Goal: Complete application form: Complete application form

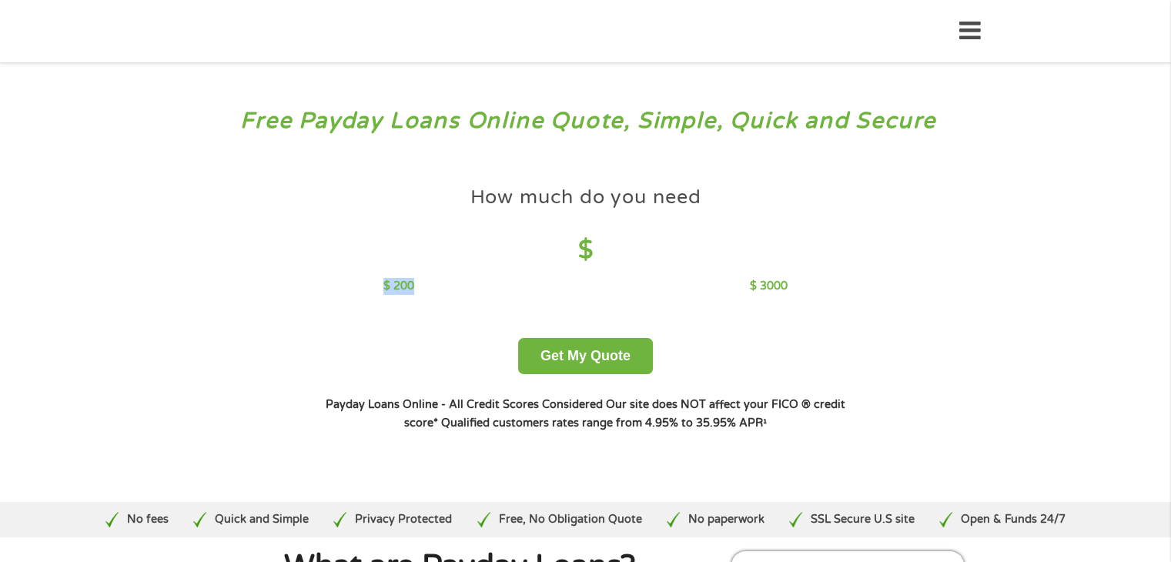
drag, startPoint x: 436, startPoint y: 277, endPoint x: 616, endPoint y: 237, distance: 184.5
click at [616, 237] on div "How much do you need $ $ 200 $ 3000" at bounding box center [585, 237] width 404 height 116
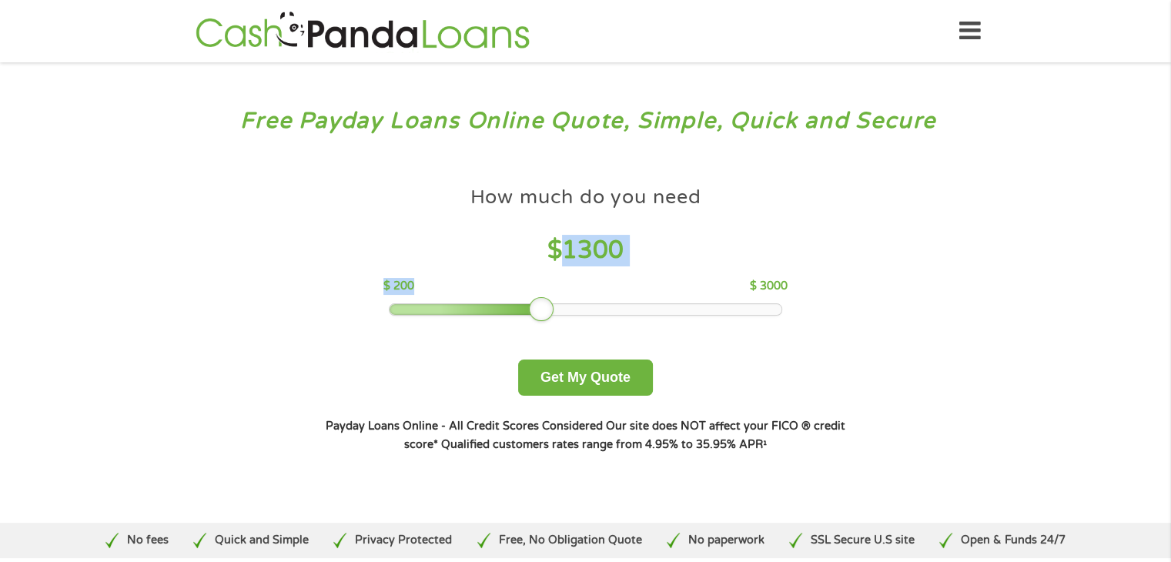
drag, startPoint x: 499, startPoint y: 311, endPoint x: 536, endPoint y: 309, distance: 36.2
click at [536, 309] on div at bounding box center [541, 309] width 25 height 25
drag, startPoint x: 535, startPoint y: 309, endPoint x: 545, endPoint y: 309, distance: 10.0
click at [545, 309] on div at bounding box center [555, 309] width 25 height 25
drag, startPoint x: 545, startPoint y: 309, endPoint x: 392, endPoint y: 308, distance: 152.4
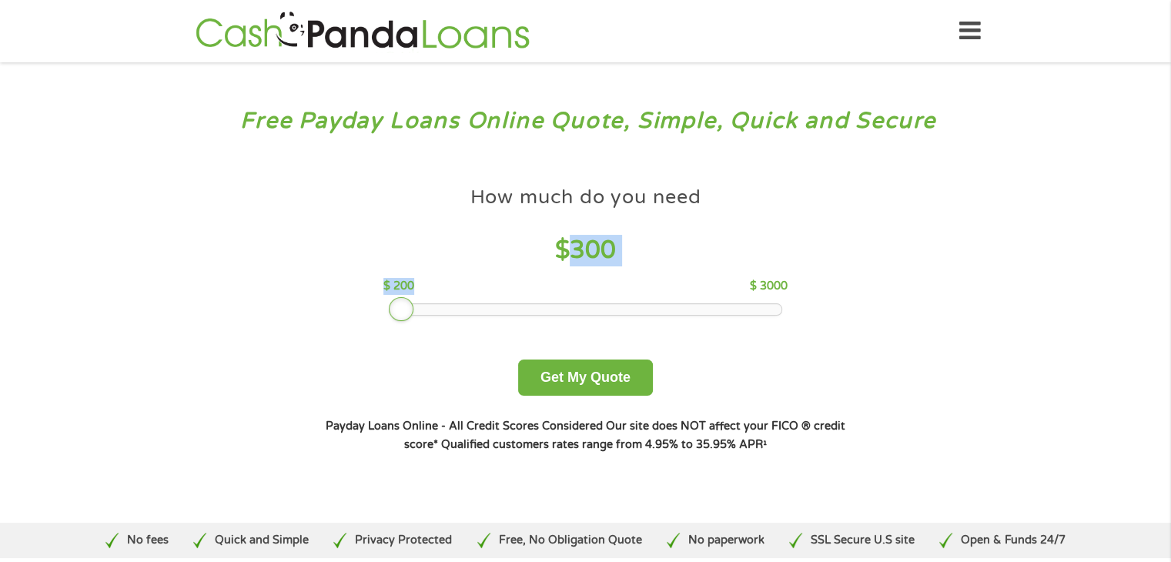
click at [392, 308] on div at bounding box center [401, 309] width 25 height 25
click at [588, 386] on button "Get My Quote" at bounding box center [585, 377] width 135 height 36
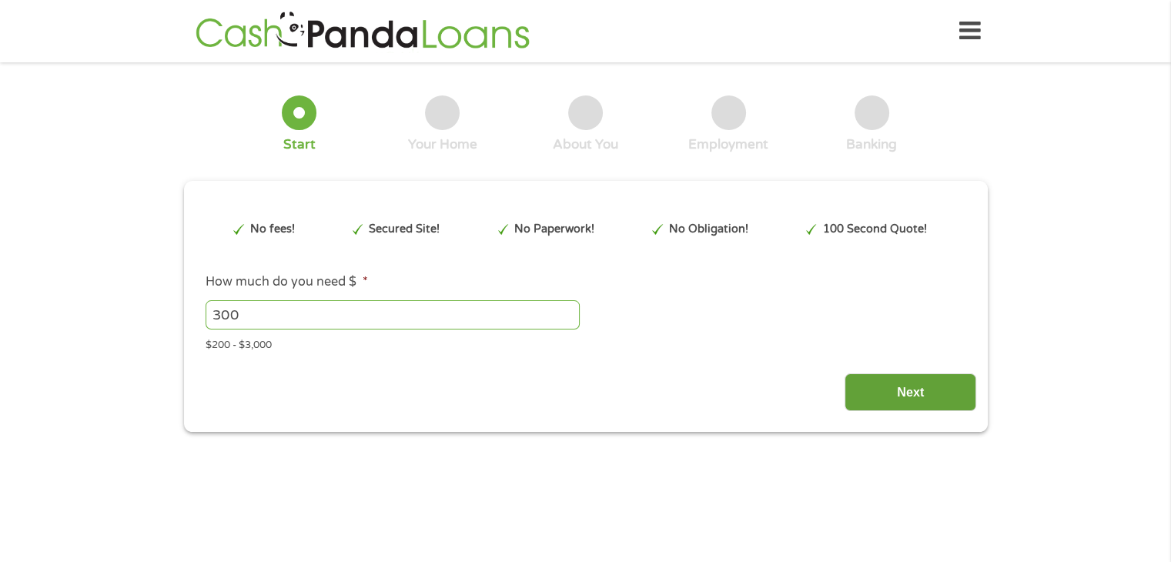
click at [909, 386] on input "Next" at bounding box center [910, 392] width 132 height 38
type input "EAIaIQobChMI5tW8lfTxjwMV7yRECB2D4TjMEAAYAyAAEgKtGPD_BwE"
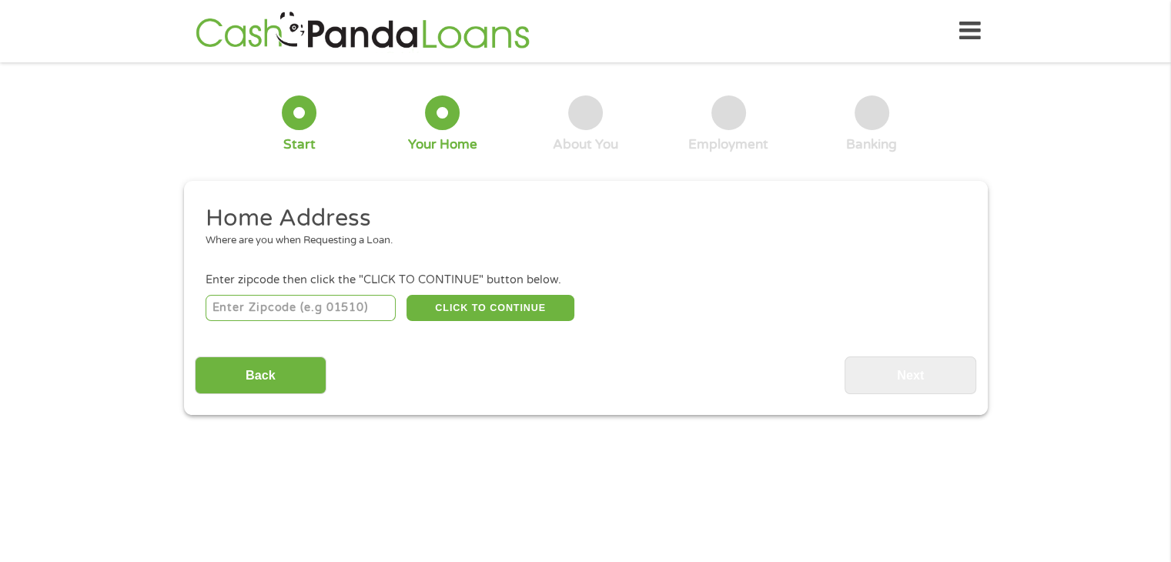
click at [229, 312] on input "number" at bounding box center [300, 308] width 190 height 26
type input "85541"
select select "[US_STATE]"
click at [469, 304] on button "CLICK TO CONTINUE" at bounding box center [490, 308] width 168 height 26
type input "85541"
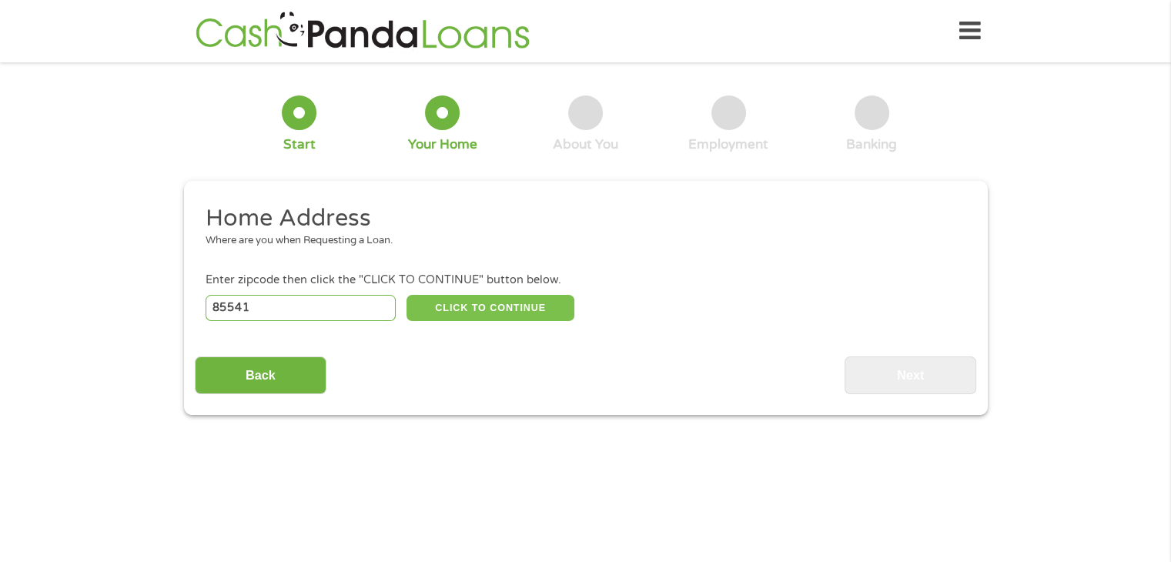
type input "Payson"
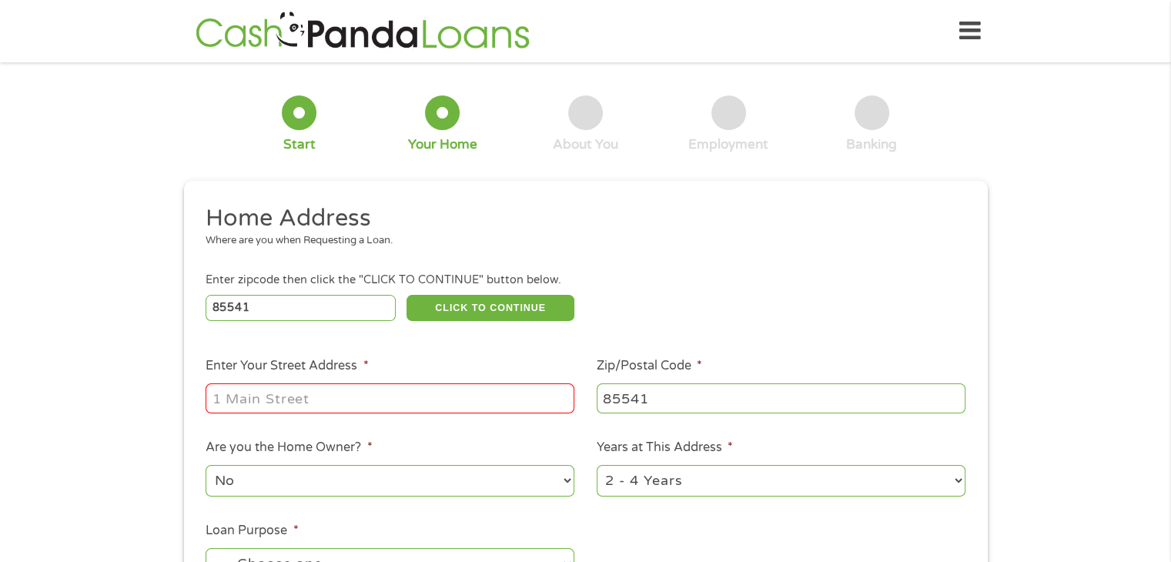
click at [362, 400] on input "Enter Your Street Address *" at bounding box center [389, 397] width 369 height 29
type input "480 S Rainbow Dr Space 6"
click at [504, 486] on select "No Yes" at bounding box center [389, 481] width 369 height 32
select select "yes"
click at [205, 466] on select "No Yes" at bounding box center [389, 481] width 369 height 32
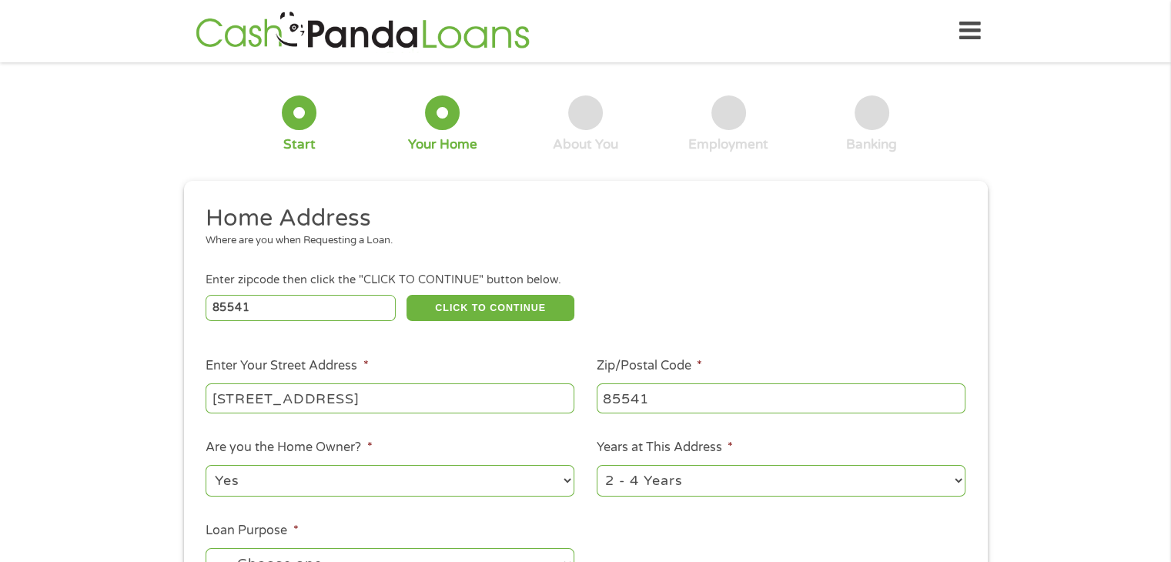
click at [956, 482] on select "1 Year or less 1 - 2 Years 2 - 4 Years Over 4 Years" at bounding box center [780, 481] width 369 height 32
select select "60months"
click at [596, 466] on select "1 Year or less 1 - 2 Years 2 - 4 Years Over 4 Years" at bounding box center [780, 481] width 369 height 32
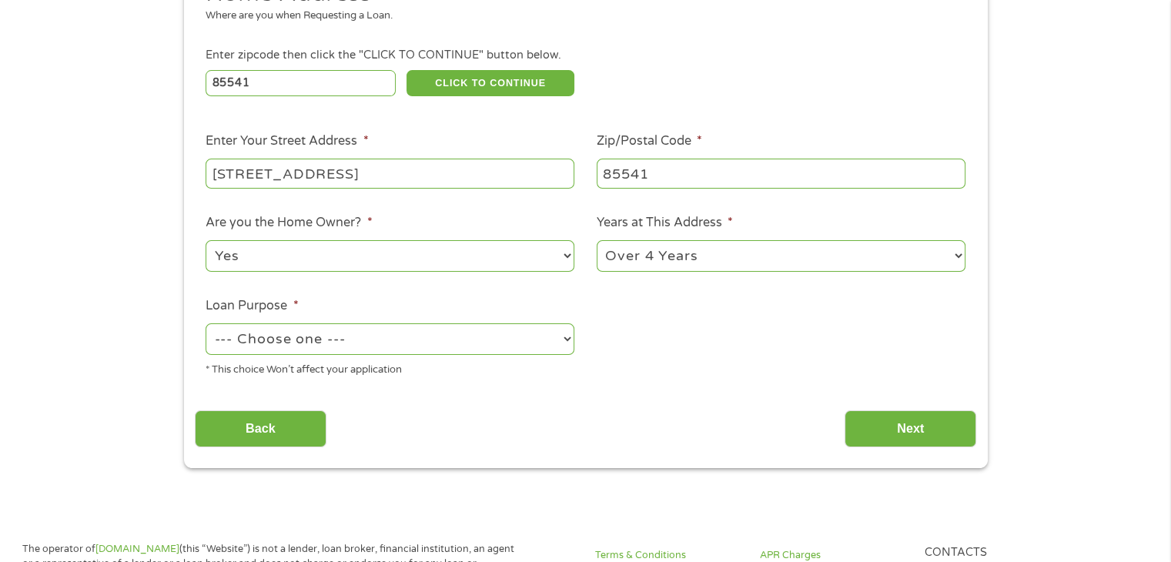
scroll to position [222, 0]
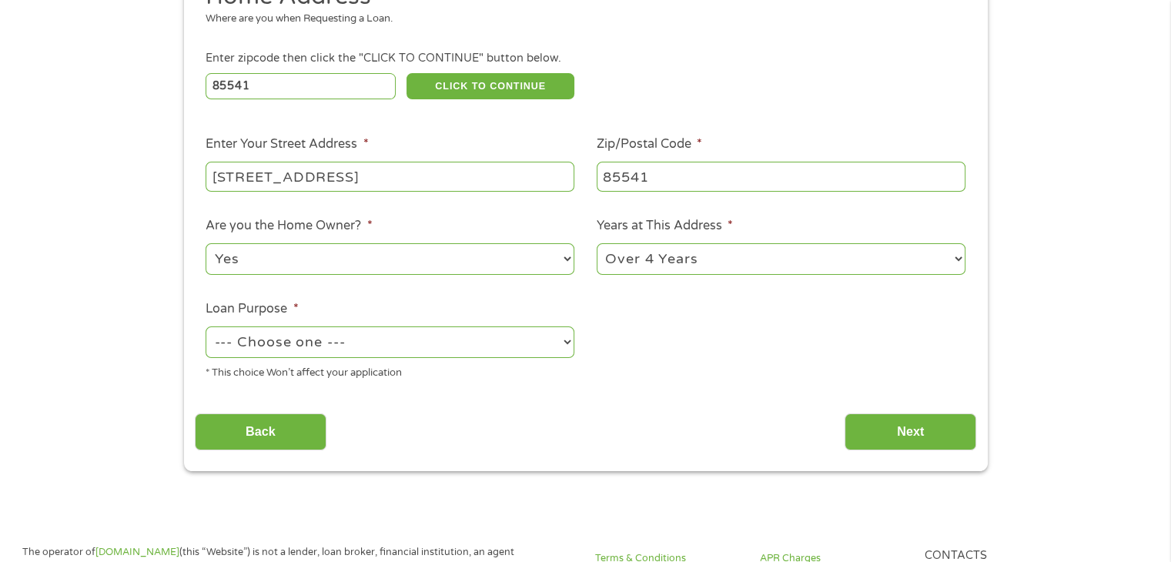
click at [557, 340] on select "--- Choose one --- Pay Bills Debt Consolidation Home Improvement Major Purchase…" at bounding box center [389, 342] width 369 height 32
select select "shorttermcash"
click at [205, 327] on select "--- Choose one --- Pay Bills Debt Consolidation Home Improvement Major Purchase…" at bounding box center [389, 342] width 369 height 32
click at [917, 423] on input "Next" at bounding box center [910, 432] width 132 height 38
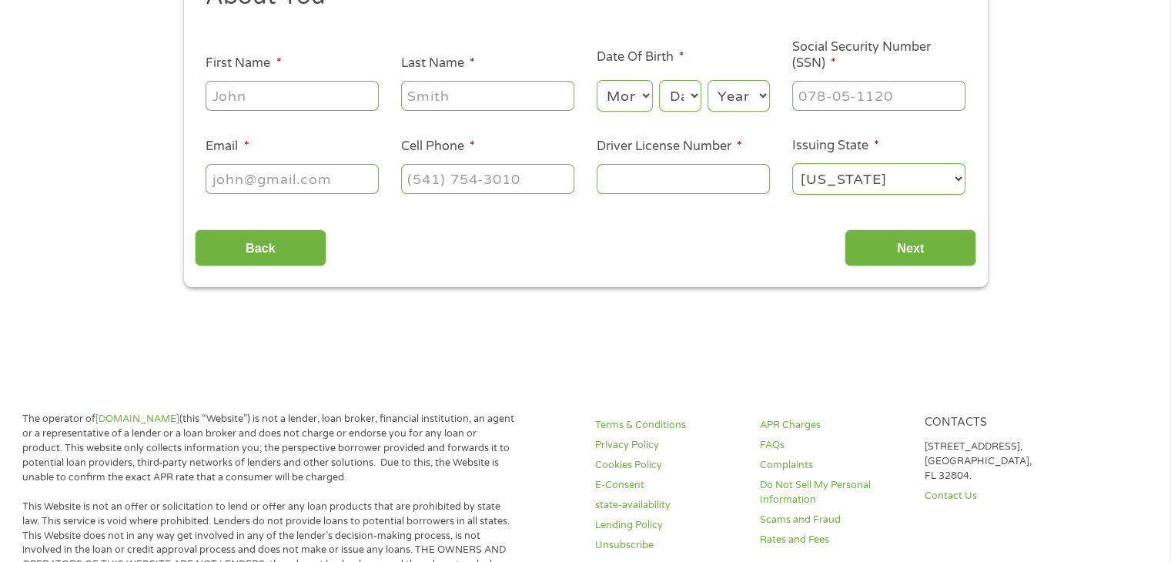
scroll to position [0, 0]
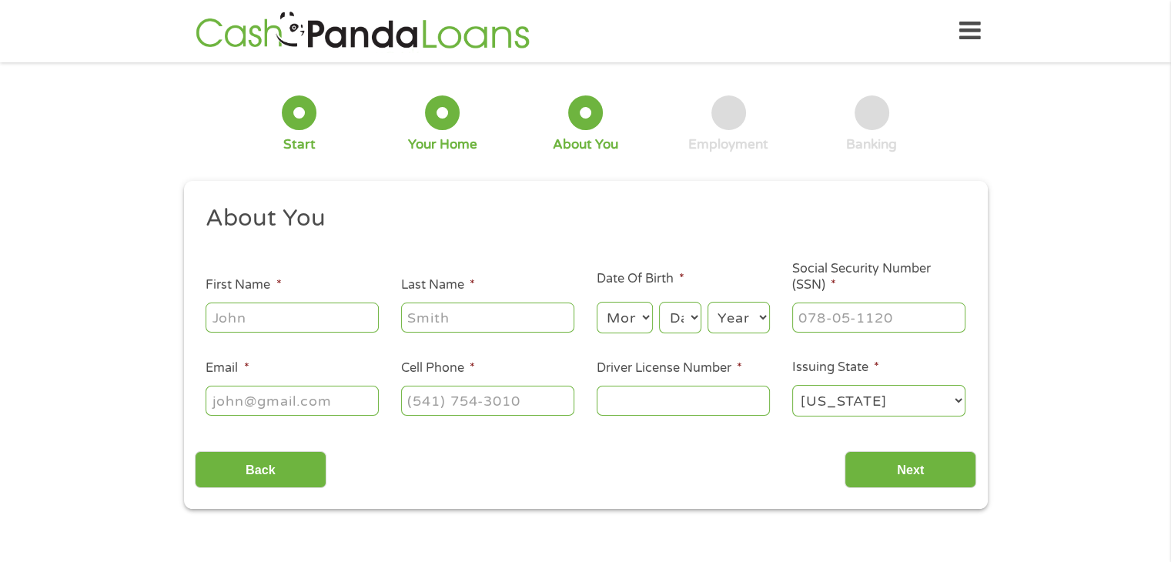
click at [302, 319] on input "First Name *" at bounding box center [291, 316] width 173 height 29
type input "Deborah"
type input "Crawford"
type input "dcbunny16@gmail.com"
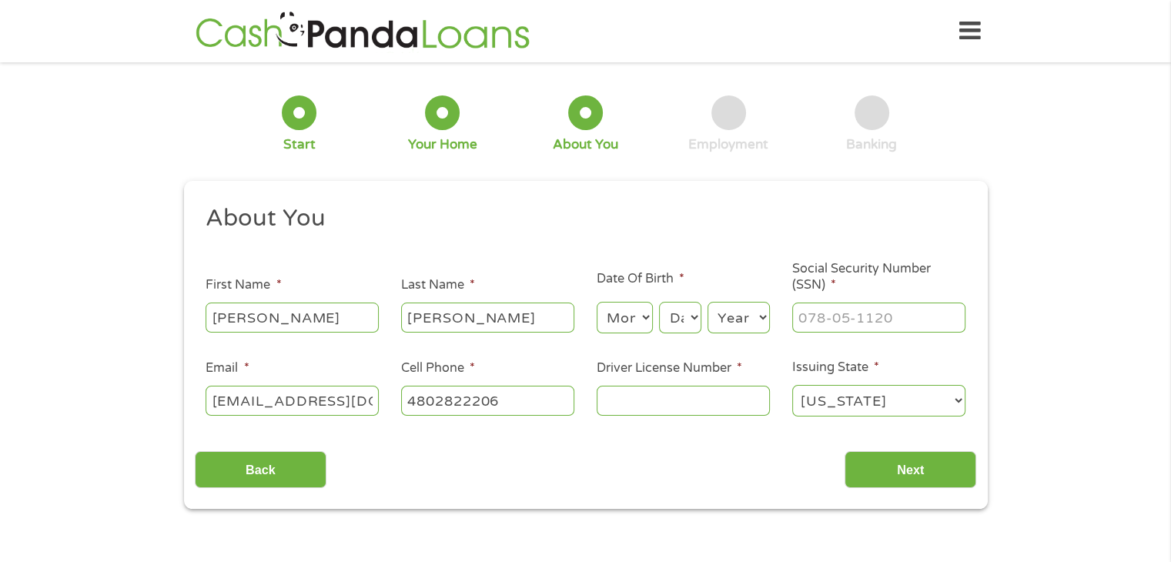
type input "(480) 282-2206"
click at [637, 321] on select "Month 1 2 3 4 5 6 7 8 9 10 11 12" at bounding box center [624, 318] width 56 height 32
select select "1"
click at [596, 302] on select "Month 1 2 3 4 5 6 7 8 9 10 11 12" at bounding box center [624, 318] width 56 height 32
click at [689, 320] on select "Day 1 2 3 4 5 6 7 8 9 10 11 12 13 14 15 16 17 18 19 20 21 22 23 24 25 26 27 28 …" at bounding box center [680, 318] width 42 height 32
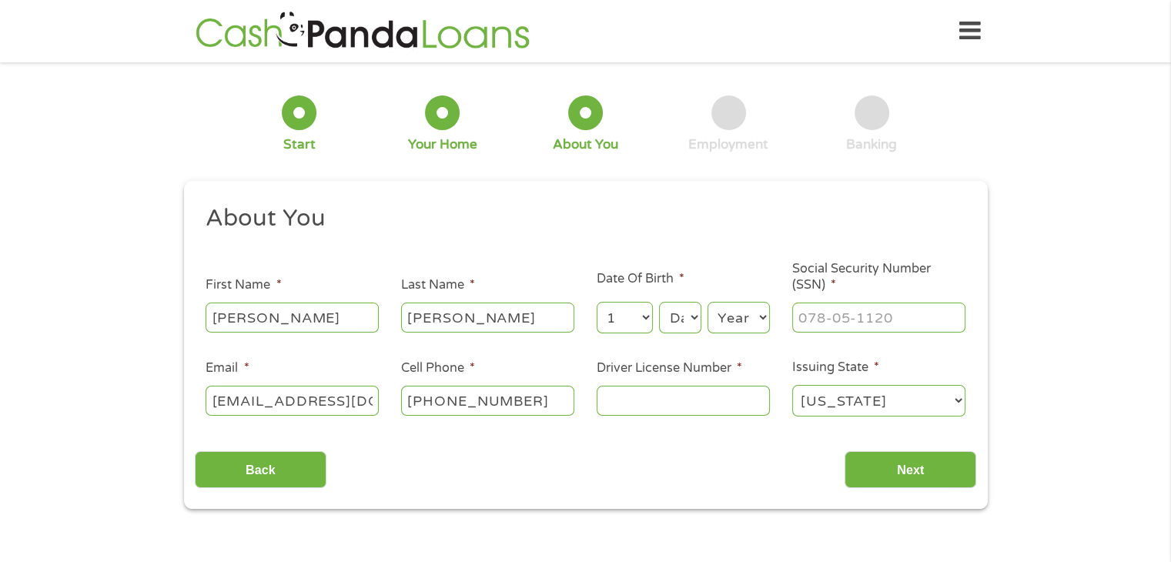
select select "16"
click at [659, 302] on select "Day 1 2 3 4 5 6 7 8 9 10 11 12 13 14 15 16 17 18 19 20 21 22 23 24 25 26 27 28 …" at bounding box center [680, 318] width 42 height 32
click at [804, 312] on input "___-__-____" at bounding box center [878, 316] width 173 height 29
type input "527-25-0737"
click at [661, 405] on input "Driver License Number *" at bounding box center [682, 400] width 173 height 29
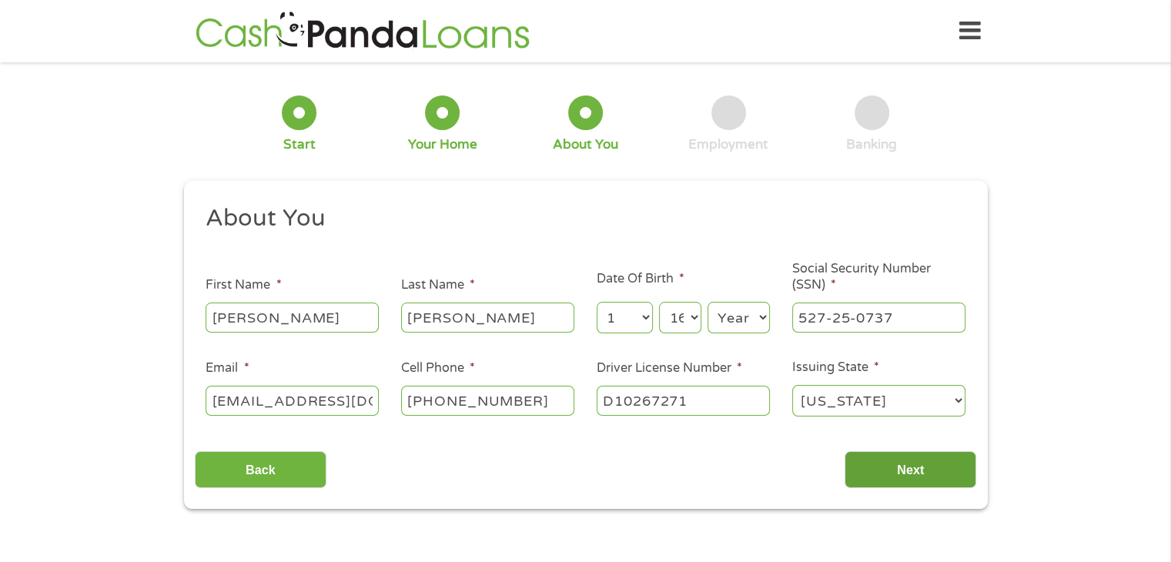
type input "D10267271"
click at [903, 475] on input "Next" at bounding box center [910, 470] width 132 height 38
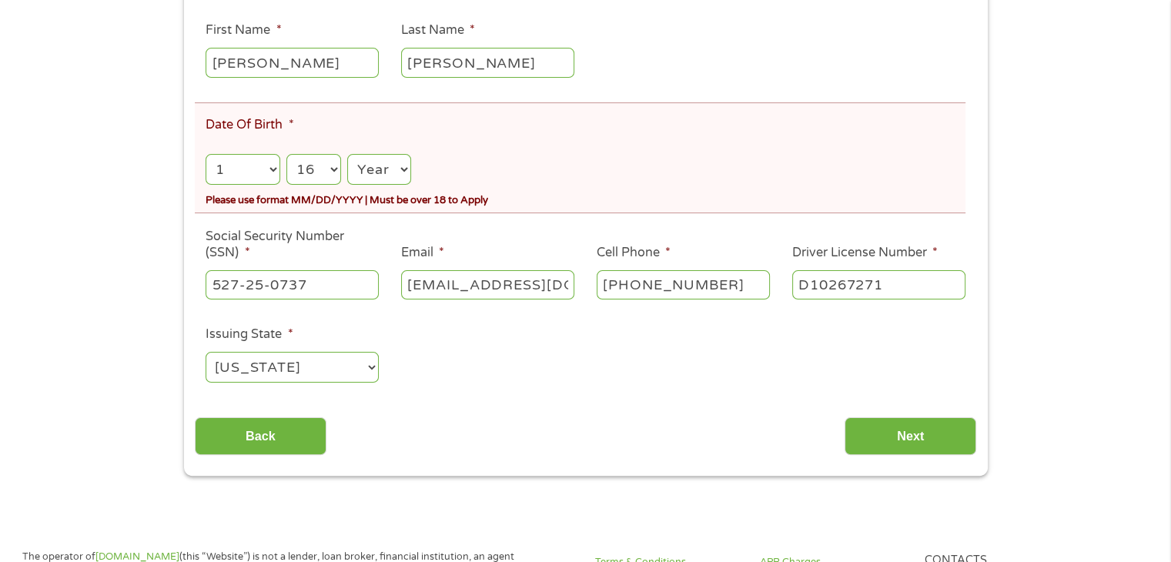
scroll to position [308, 0]
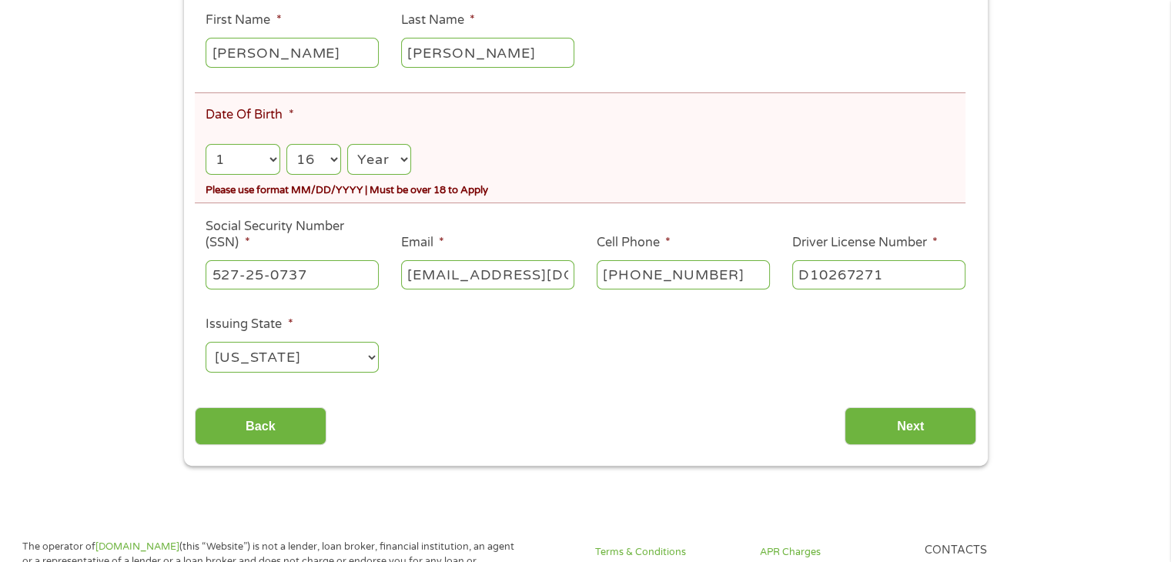
click at [382, 169] on select "Year 2007 2006 2005 2004 2003 2002 2001 2000 1999 1998 1997 1996 1995 1994 1993…" at bounding box center [378, 160] width 63 height 32
click at [349, 145] on select "Year 2007 2006 2005 2004 2003 2002 2001 2000 1999 1998 1997 1996 1995 1994 1993…" at bounding box center [378, 160] width 63 height 32
click at [402, 160] on select "Year 2007 2006 2005 2004 2003 2002 2001 2000 1999 1998 1997 1996 1995 1994 1993…" at bounding box center [378, 160] width 63 height 32
select select "1957"
click at [349, 145] on select "Year 2007 2006 2005 2004 2003 2002 2001 2000 1999 1998 1997 1996 1995 1994 1993…" at bounding box center [378, 160] width 63 height 32
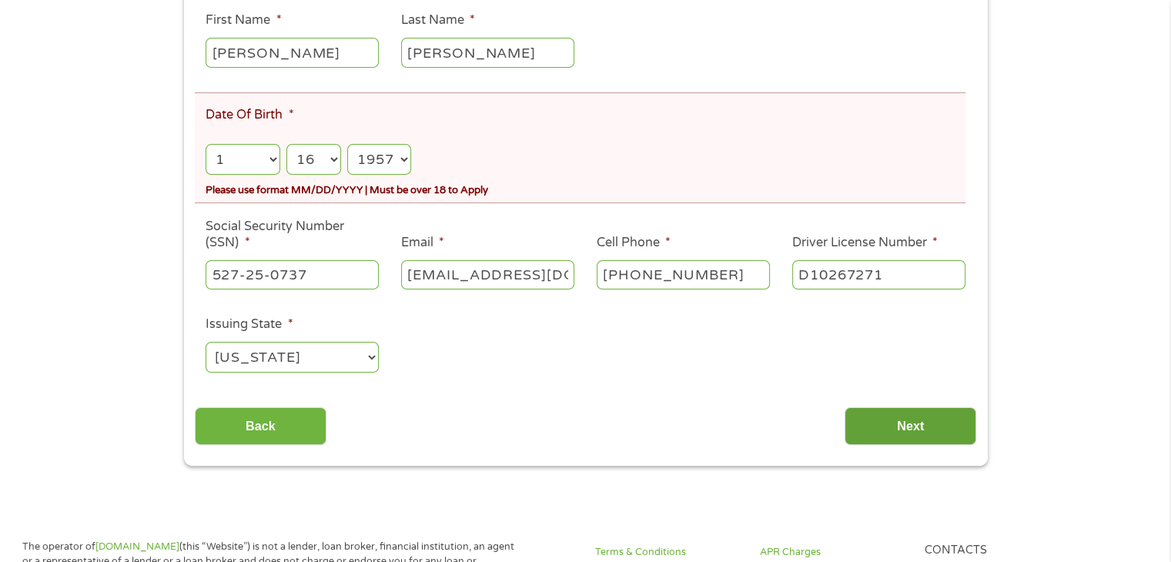
click at [908, 431] on input "Next" at bounding box center [910, 426] width 132 height 38
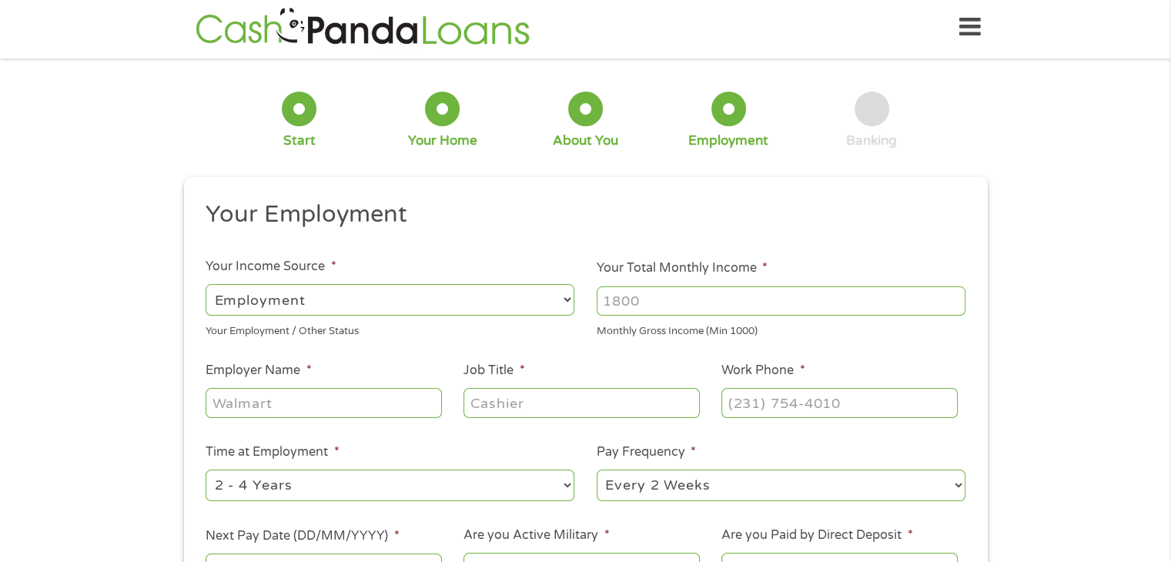
scroll to position [0, 0]
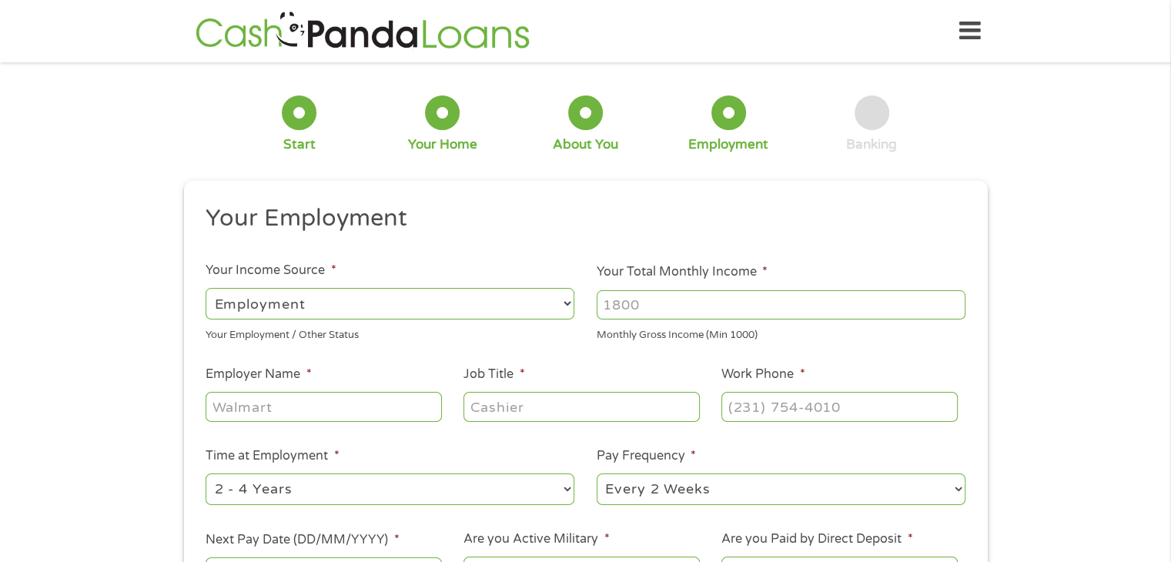
click at [539, 410] on input "Job Title *" at bounding box center [580, 406] width 235 height 29
click at [937, 488] on select "--- Choose one --- Every 2 Weeks Every Week Monthly Semi-Monthly" at bounding box center [780, 489] width 369 height 32
select select "semimonthly"
click at [596, 474] on select "--- Choose one --- Every 2 Weeks Every Week Monthly Semi-Monthly" at bounding box center [780, 489] width 369 height 32
click at [339, 301] on select "--- Choose one --- Employment Self Employed Benefits" at bounding box center [389, 304] width 369 height 32
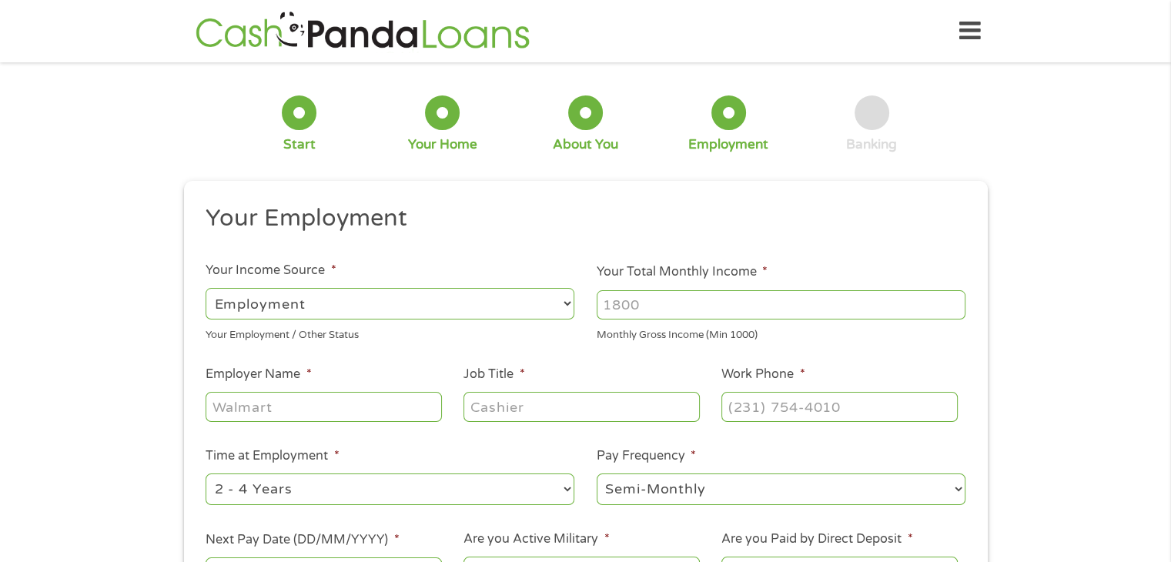
click at [339, 301] on select "--- Choose one --- Employment Self Employed Benefits" at bounding box center [389, 304] width 369 height 32
drag, startPoint x: 665, startPoint y: 306, endPoint x: 606, endPoint y: 312, distance: 58.8
click at [606, 312] on input "Your Total Monthly Income *" at bounding box center [780, 304] width 369 height 29
type input "4800"
click at [428, 403] on input "Employer Name *" at bounding box center [322, 406] width 235 height 29
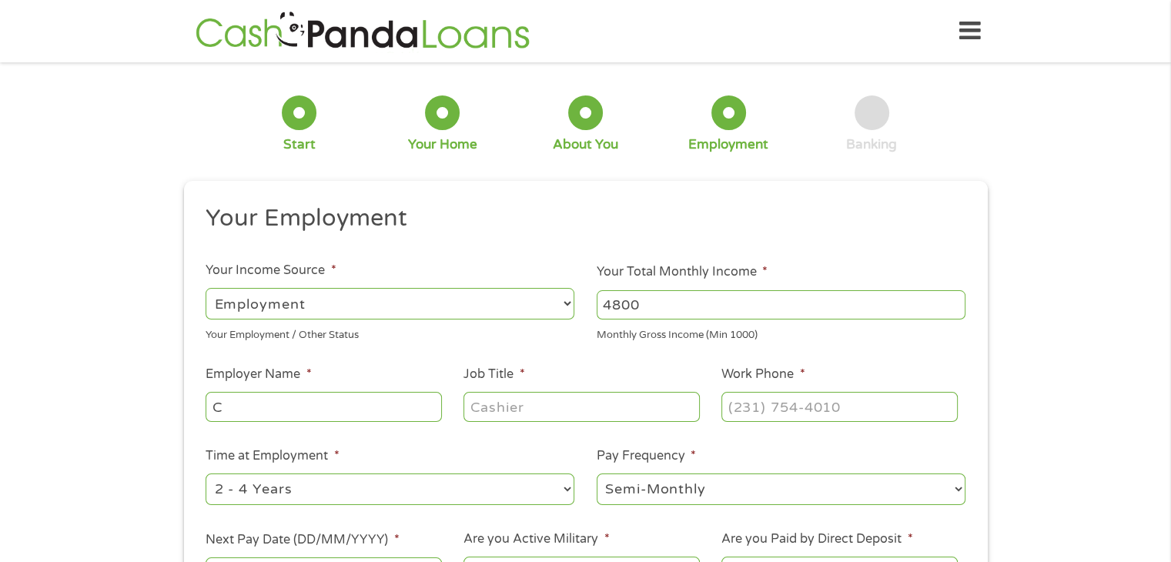
scroll to position [2, 0]
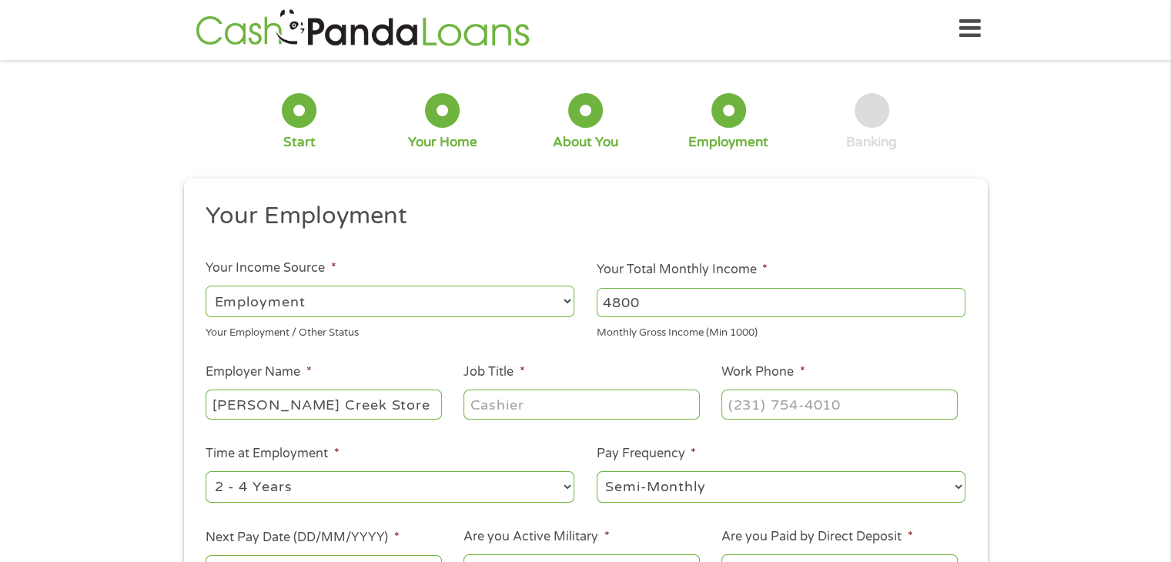
type input "Cristopher Creek Store"
click at [503, 412] on input "Job Title *" at bounding box center [580, 403] width 235 height 29
type input "Manager"
click at [740, 399] on input "(___) ___-____" at bounding box center [838, 403] width 235 height 29
type input "(928) 478-5052"
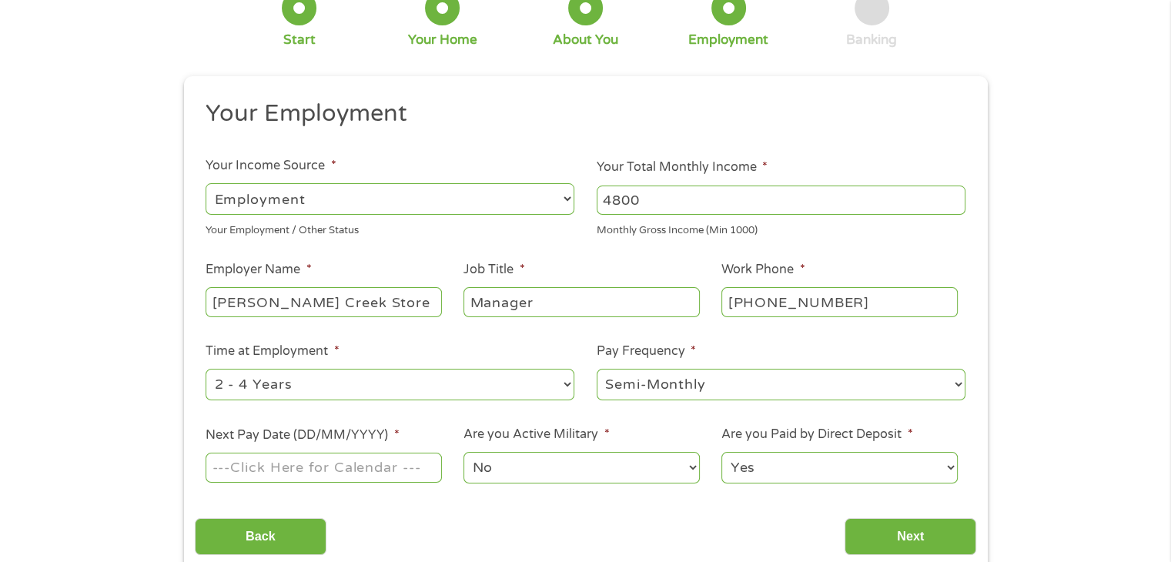
scroll to position [166, 0]
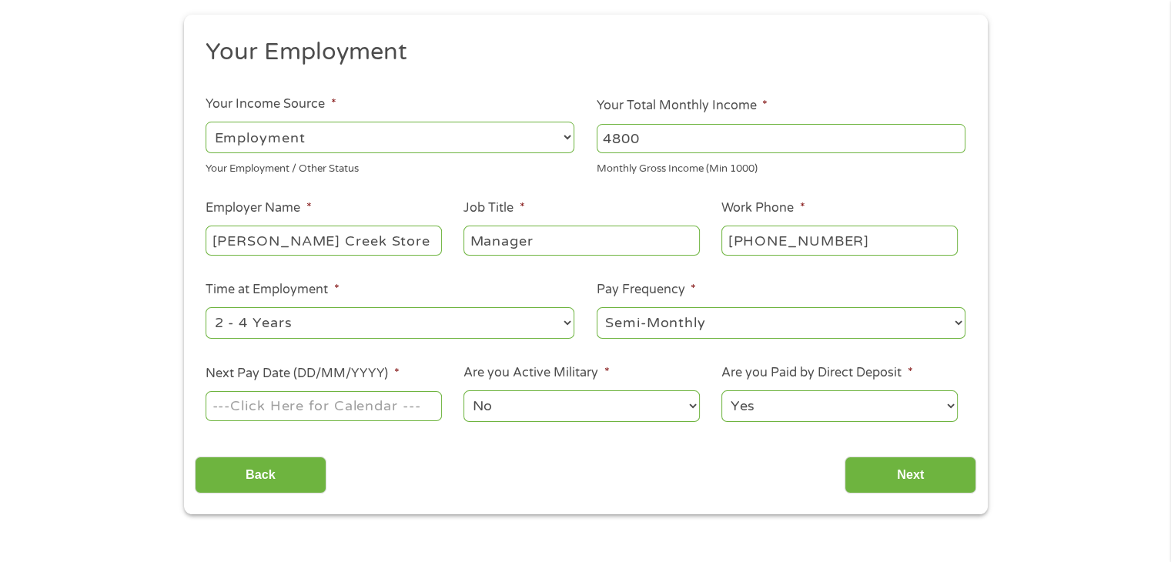
click at [551, 145] on select "--- Choose one --- Employment Self Employed Benefits" at bounding box center [389, 138] width 369 height 32
click at [205, 122] on select "--- Choose one --- Employment Self Employed Benefits" at bounding box center [389, 138] width 369 height 32
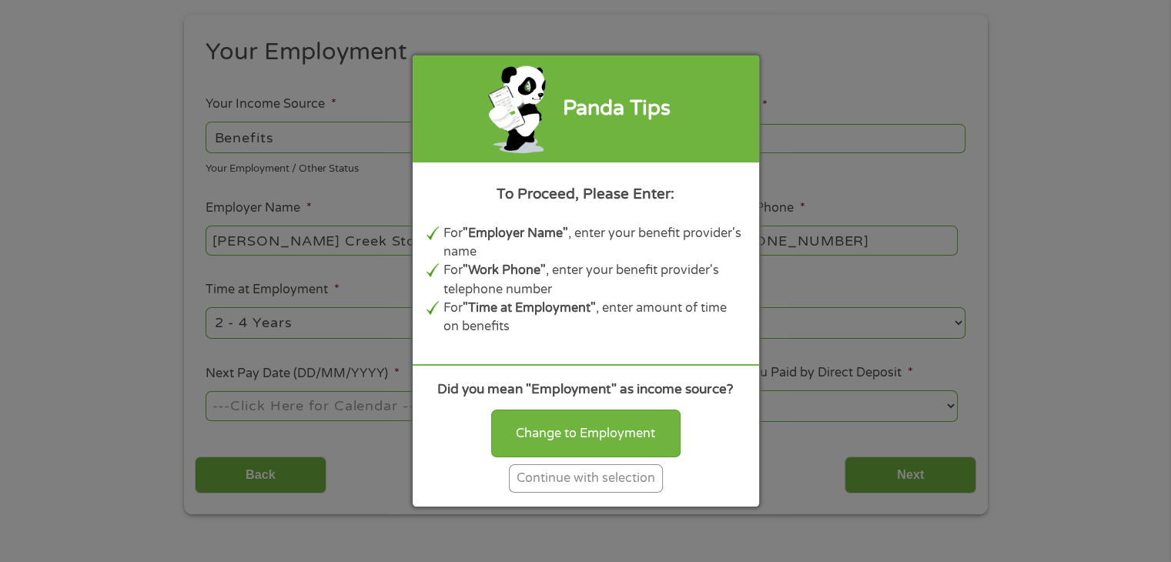
click at [596, 483] on div "Continue with selection" at bounding box center [586, 478] width 154 height 28
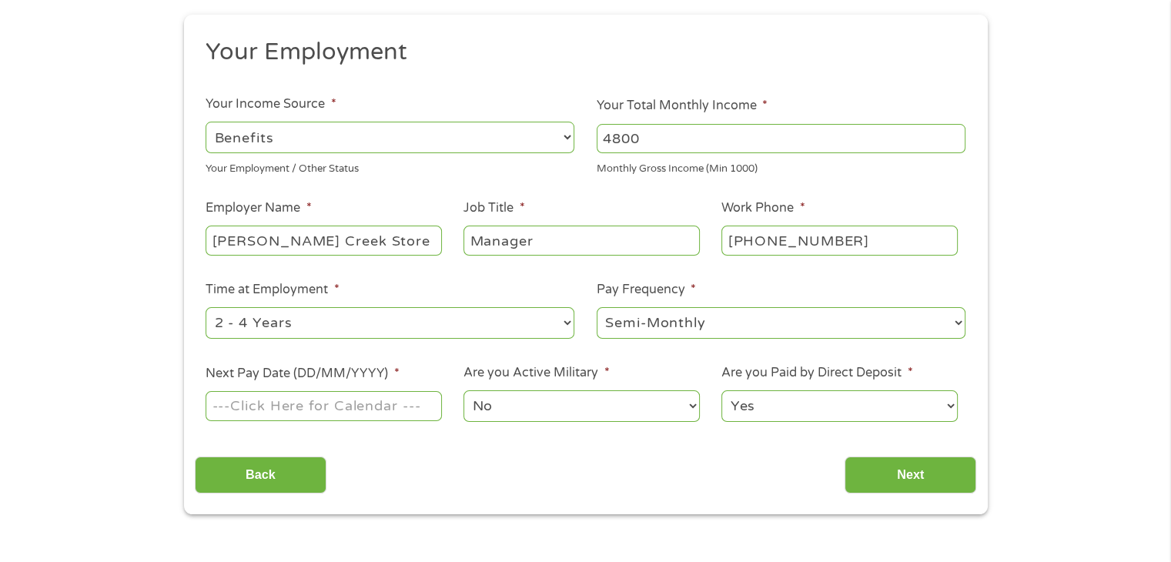
click at [472, 132] on select "--- Choose one --- Employment Self Employed Benefits" at bounding box center [389, 138] width 369 height 32
select select "fullTime"
click at [205, 122] on select "--- Choose one --- Employment Self Employed Benefits" at bounding box center [389, 138] width 369 height 32
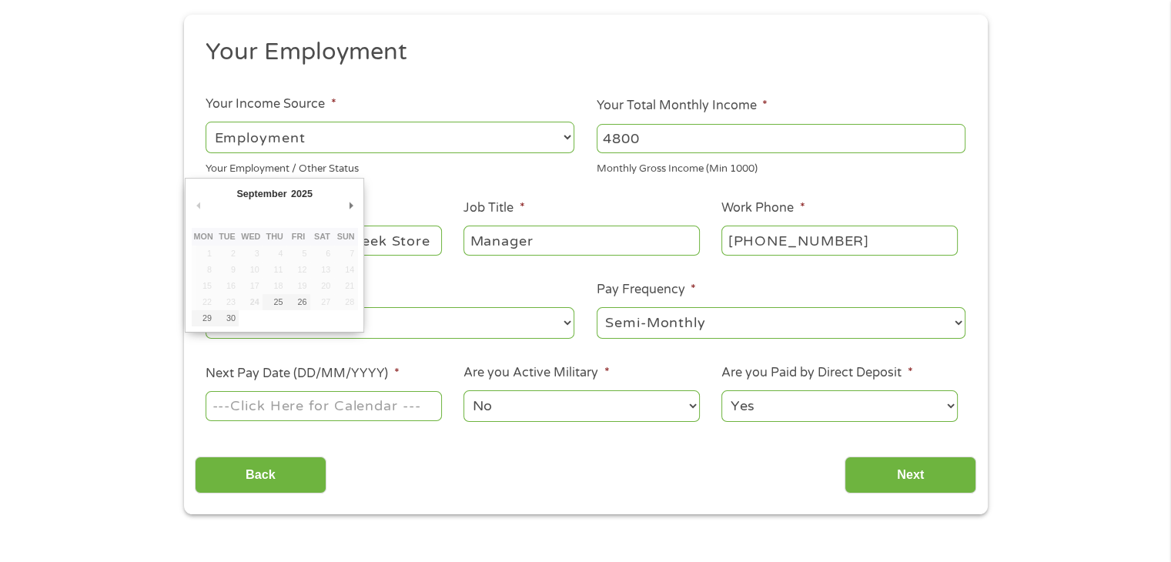
click at [292, 407] on input "Next Pay Date (DD/MM/YYYY) *" at bounding box center [322, 405] width 235 height 29
type input "06/10/2025"
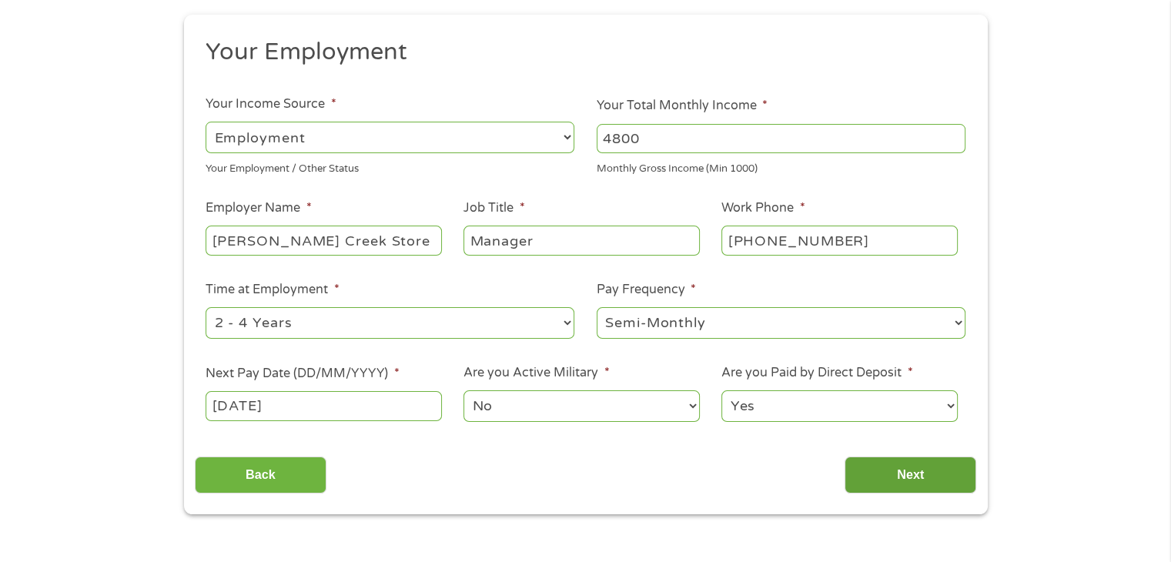
click at [921, 475] on input "Next" at bounding box center [910, 475] width 132 height 38
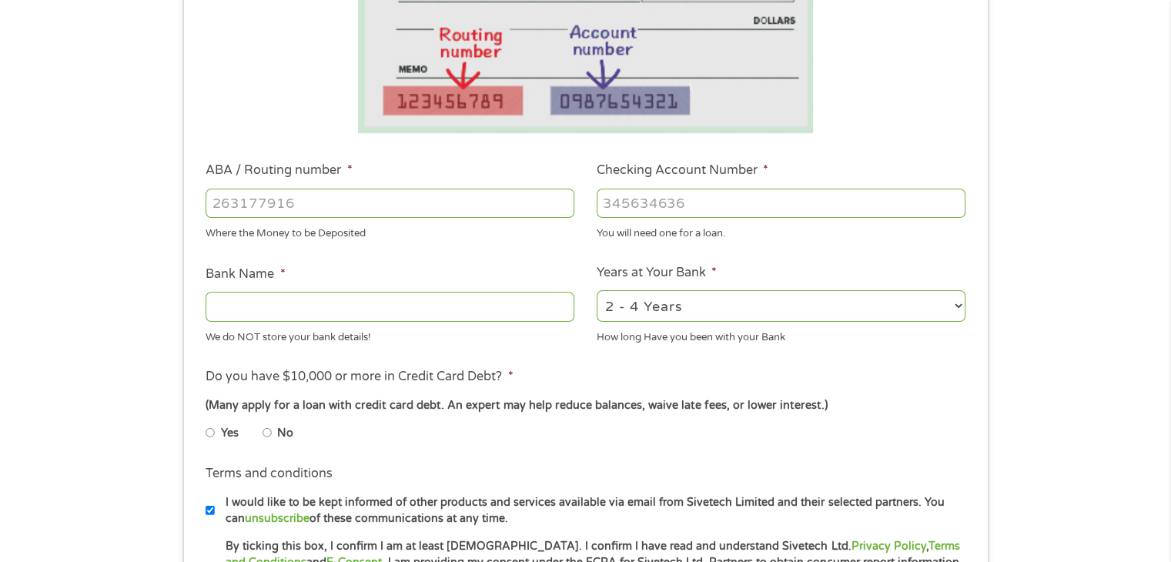
scroll to position [339, 0]
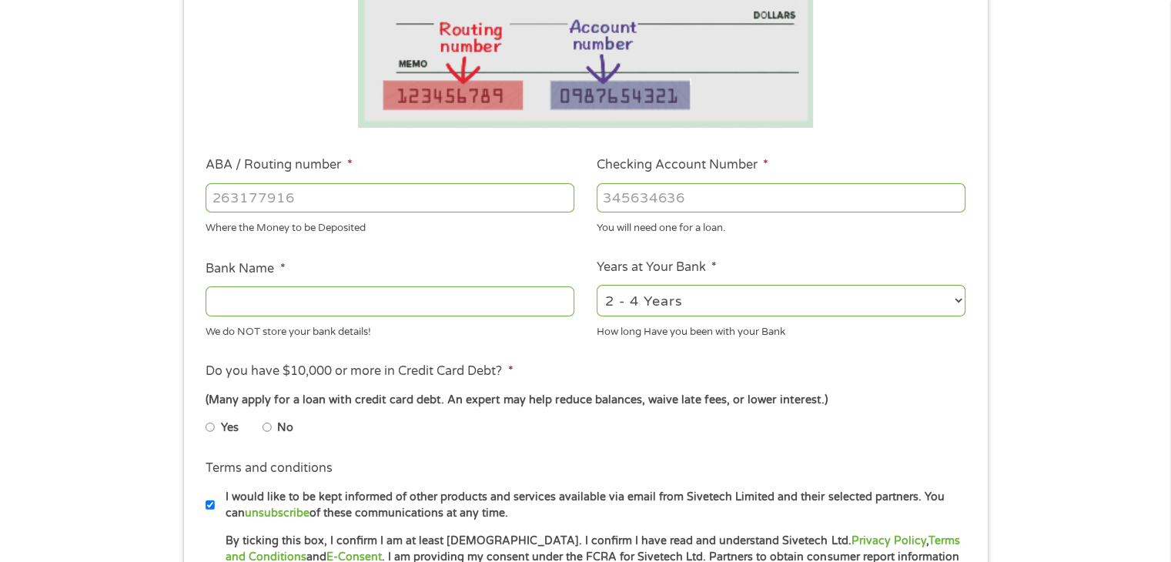
click at [268, 429] on input "No" at bounding box center [266, 427] width 9 height 25
radio input "true"
click at [887, 309] on select "2 - 4 Years 6 - 12 Months 1 - 2 Years Over 4 Years" at bounding box center [780, 301] width 369 height 32
select select "60months"
click at [596, 286] on select "2 - 4 Years 6 - 12 Months 1 - 2 Years Over 4 Years" at bounding box center [780, 301] width 369 height 32
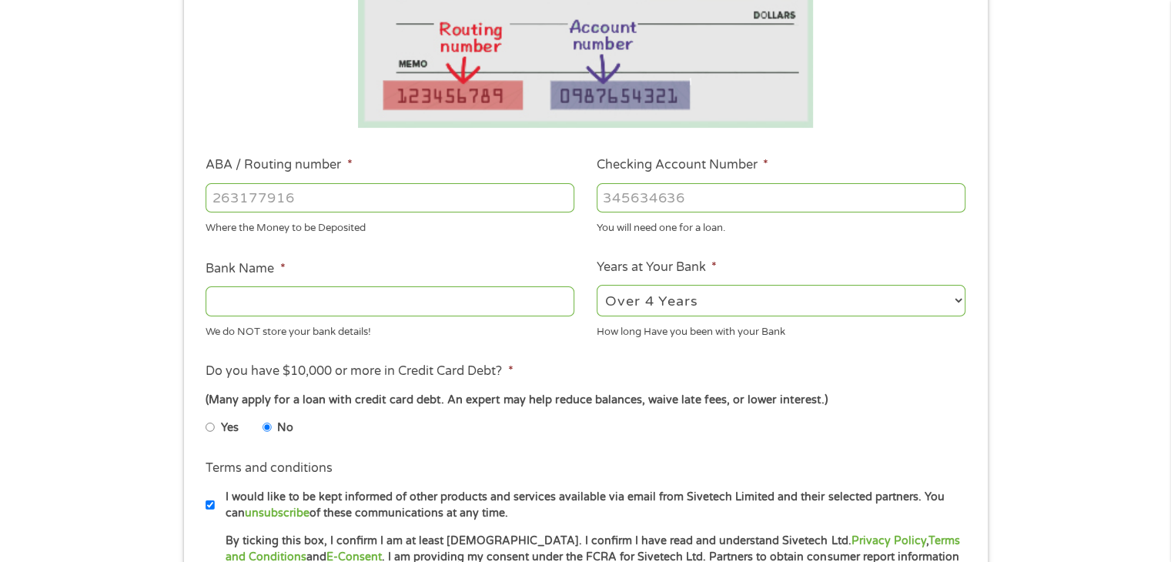
click at [639, 195] on input "Checking Account Number *" at bounding box center [780, 197] width 369 height 29
click at [643, 201] on input "Checking Account Number *" at bounding box center [780, 197] width 369 height 29
type input "638744279"
click at [308, 193] on input "ABA / Routing number *" at bounding box center [389, 197] width 369 height 29
type input "122100024"
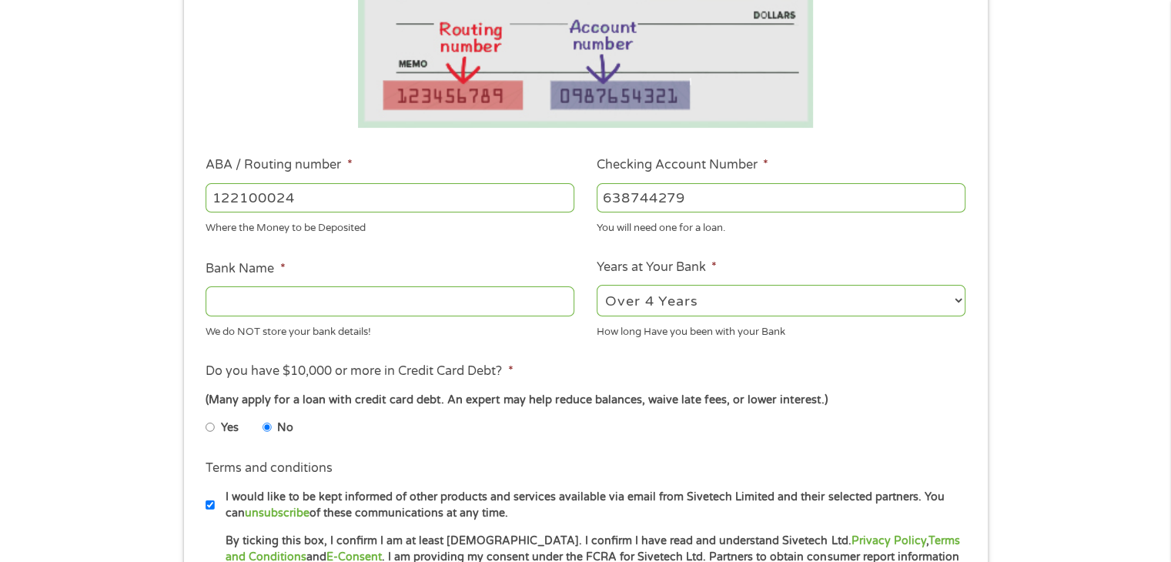
type input "JPMORGAN CHASE BANK NA"
type input "122100024"
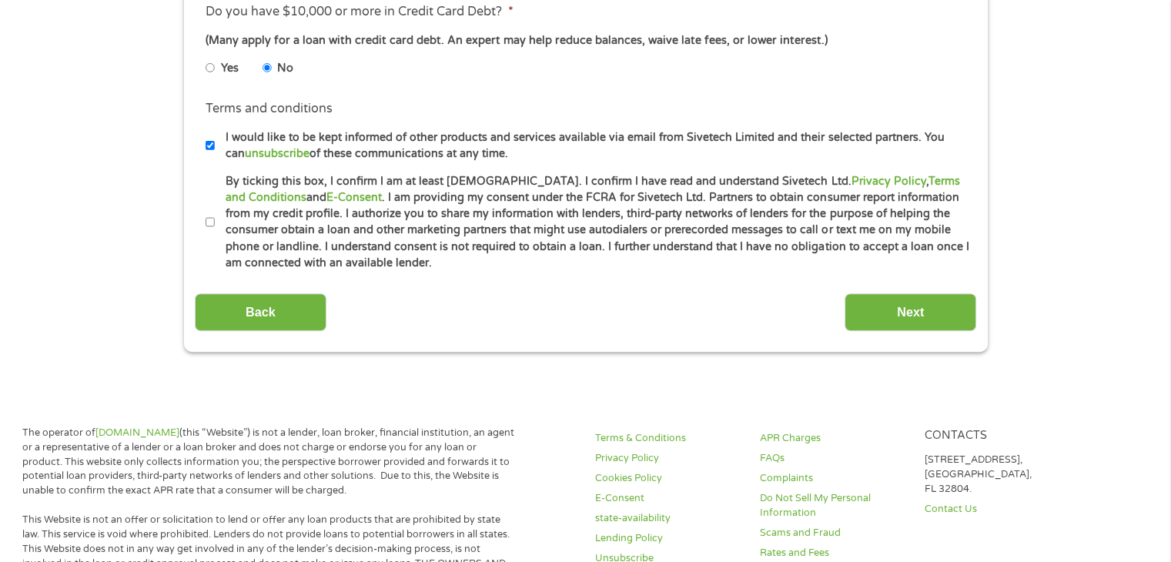
scroll to position [700, 0]
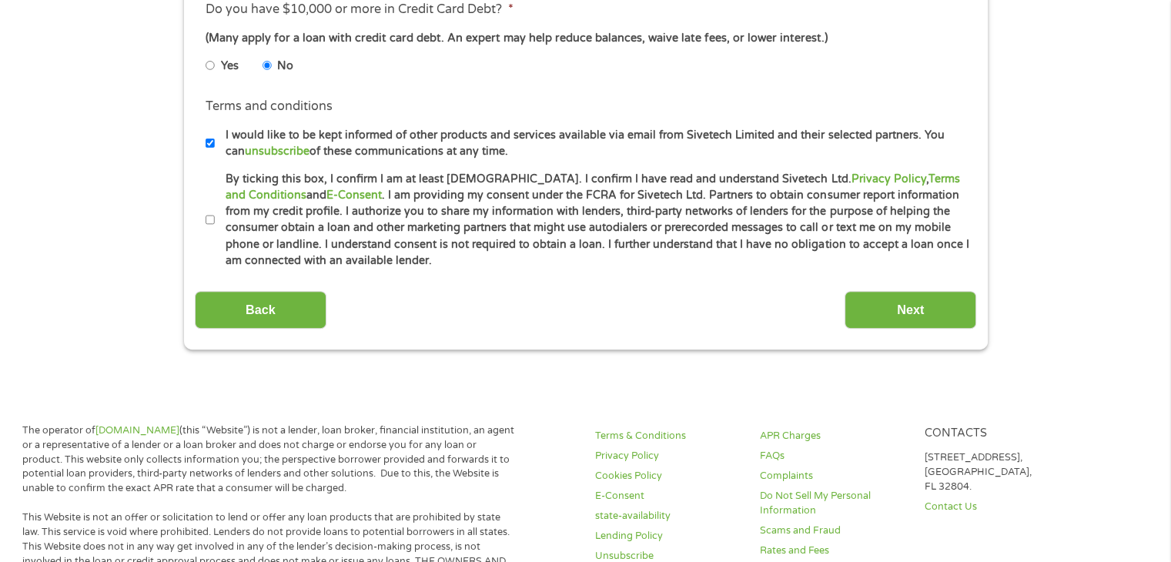
click at [209, 222] on input "By ticking this box, I confirm I am at least 18 years old. I confirm I have rea…" at bounding box center [209, 220] width 9 height 25
checkbox input "true"
click at [923, 306] on input "Next" at bounding box center [910, 310] width 132 height 38
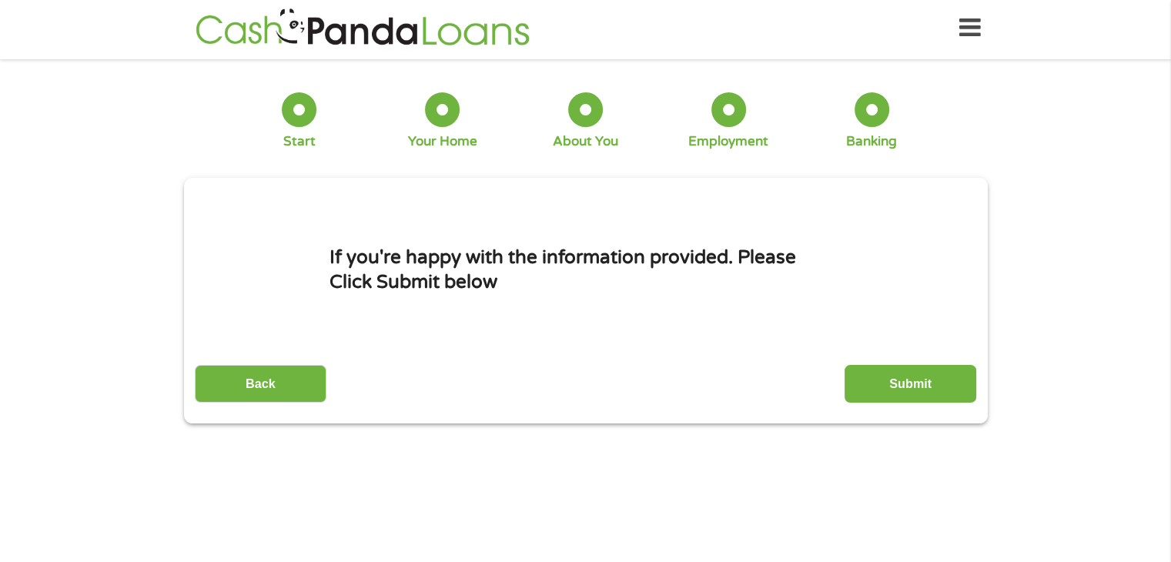
scroll to position [0, 0]
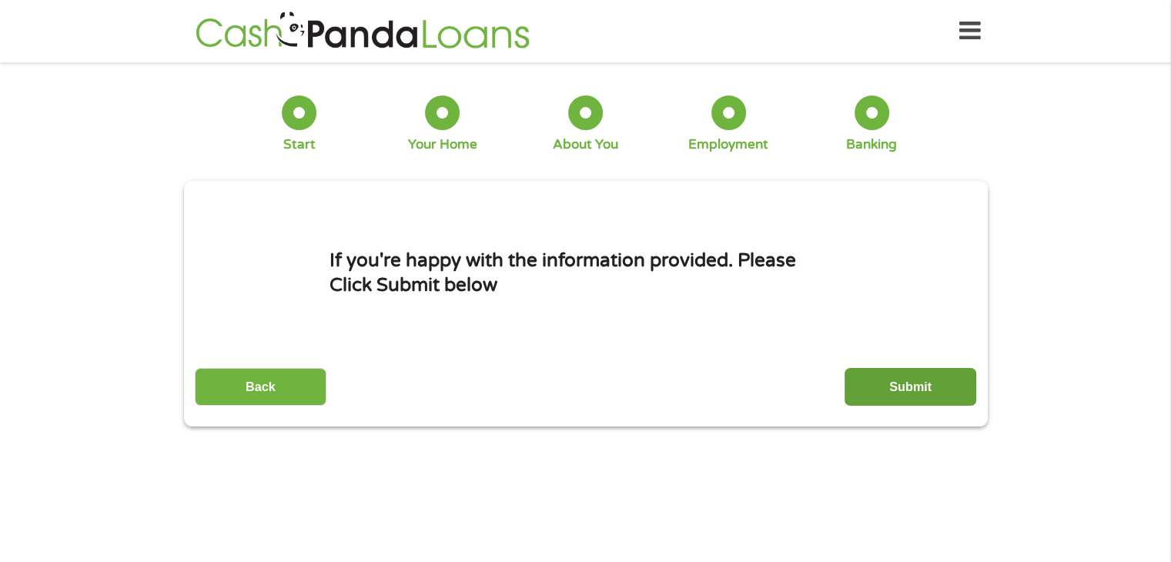
click at [877, 386] on input "Submit" at bounding box center [910, 387] width 132 height 38
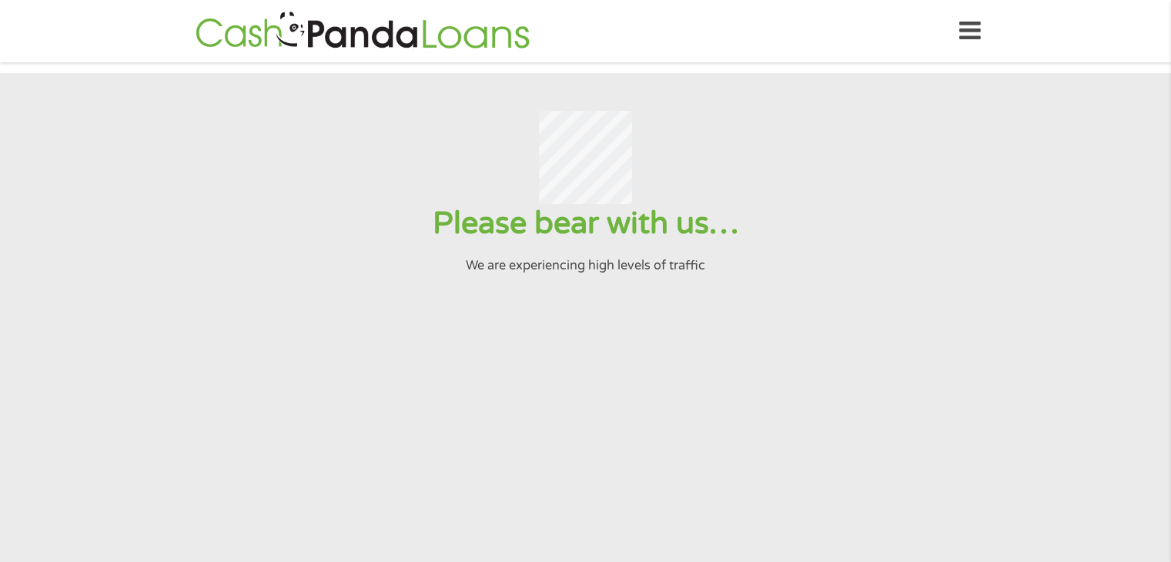
click at [745, 509] on section "Please bear with us… We are experiencing high levels of traffic" at bounding box center [585, 332] width 1171 height 519
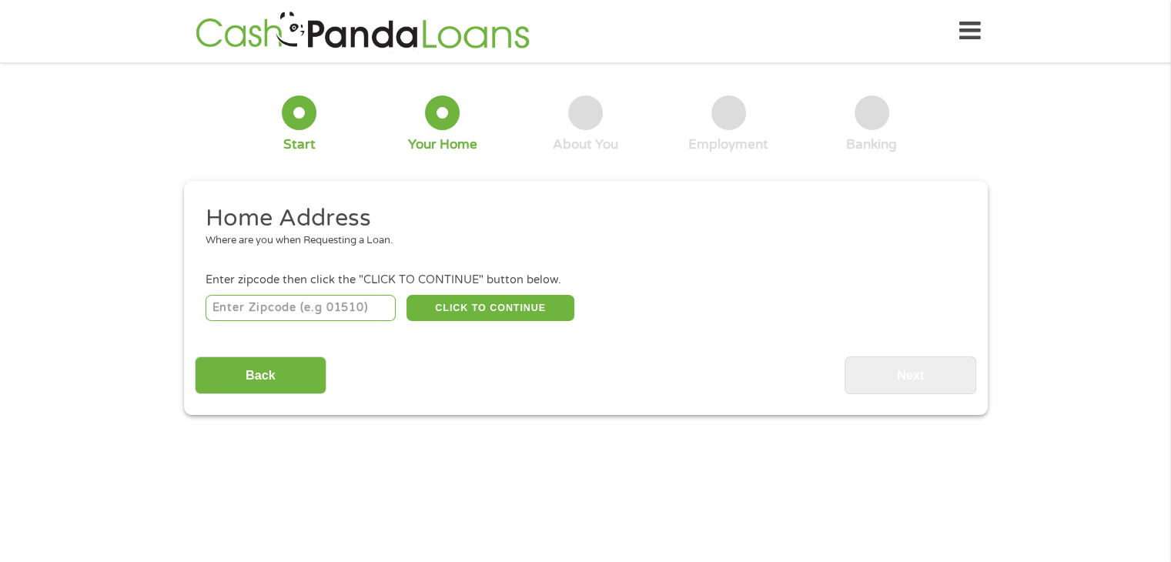
click at [970, 25] on icon at bounding box center [970, 31] width 22 height 38
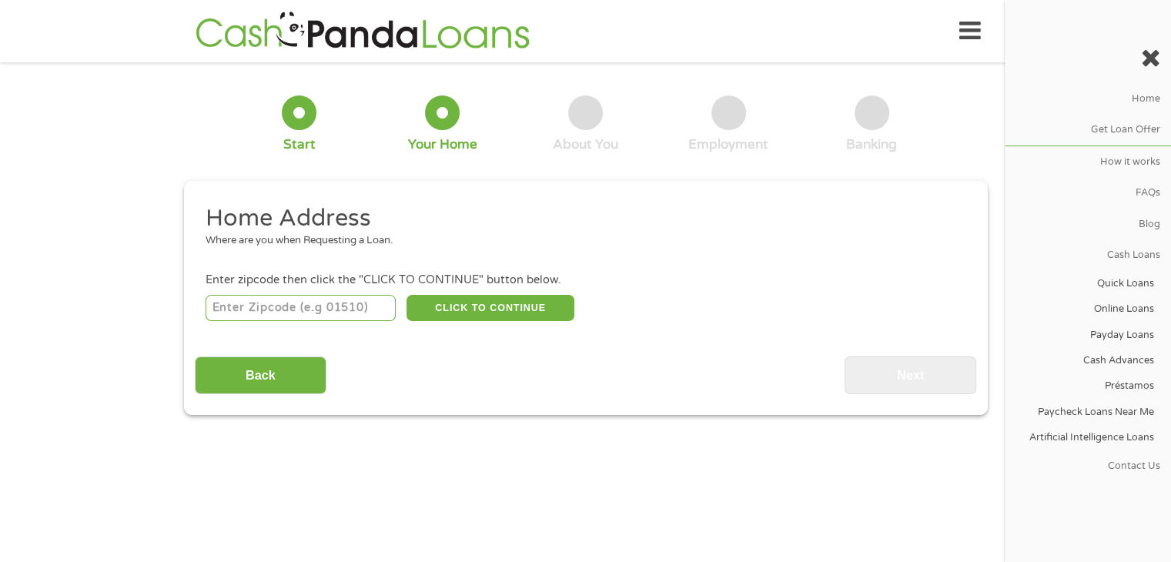
click at [970, 33] on icon at bounding box center [970, 31] width 22 height 38
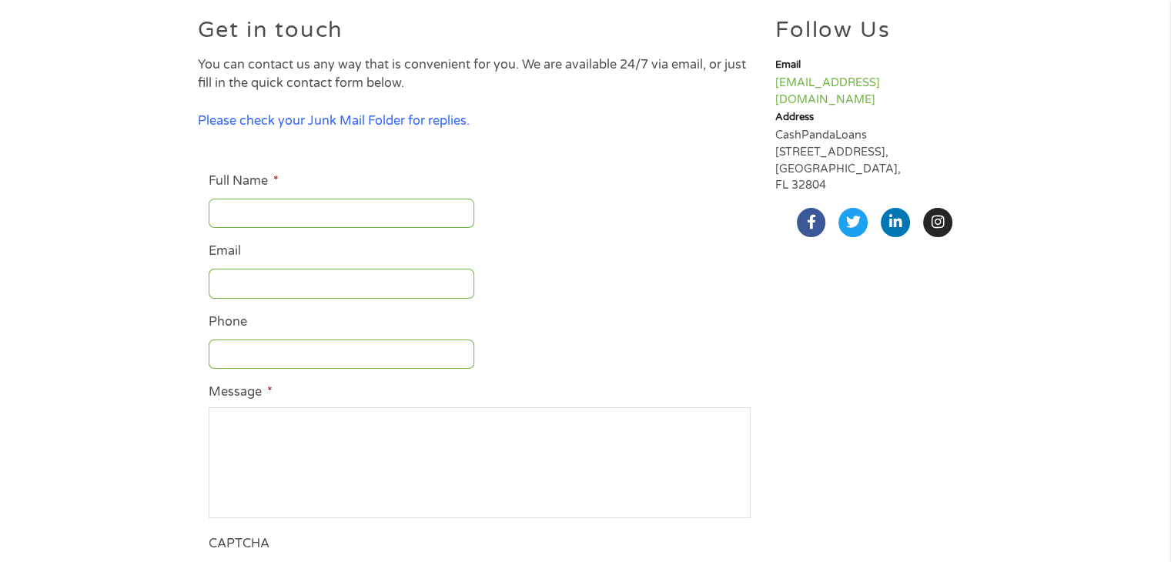
scroll to position [162, 0]
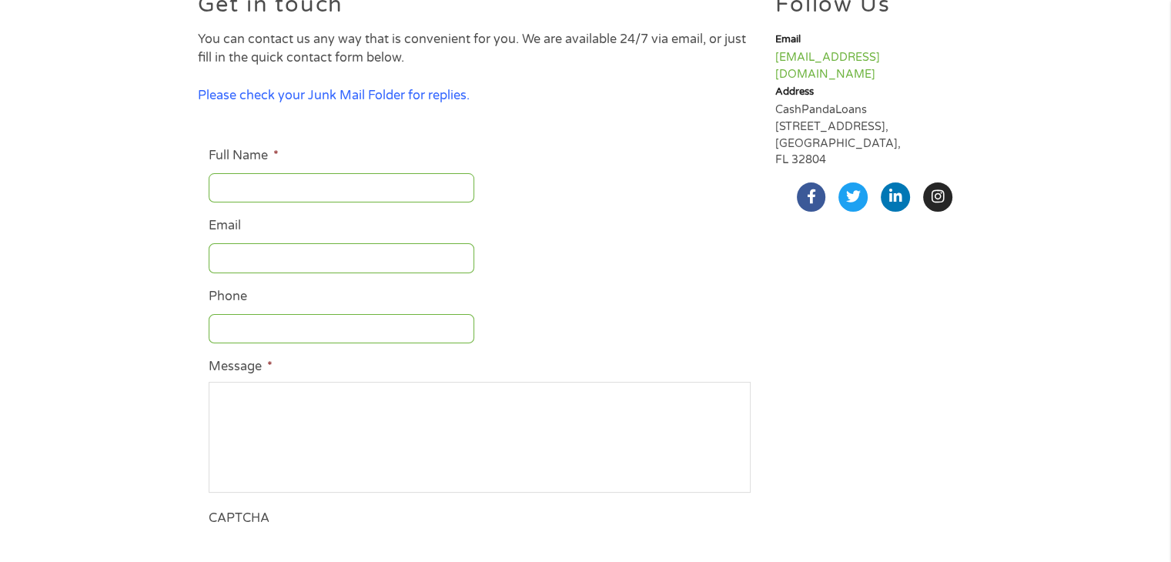
click at [248, 191] on input "Full Name *" at bounding box center [341, 187] width 265 height 29
type input "Deborah Crawford"
type input "dcbunny16@gmail.com"
type input "4802822206"
click at [263, 421] on textarea "Message *" at bounding box center [480, 437] width 542 height 111
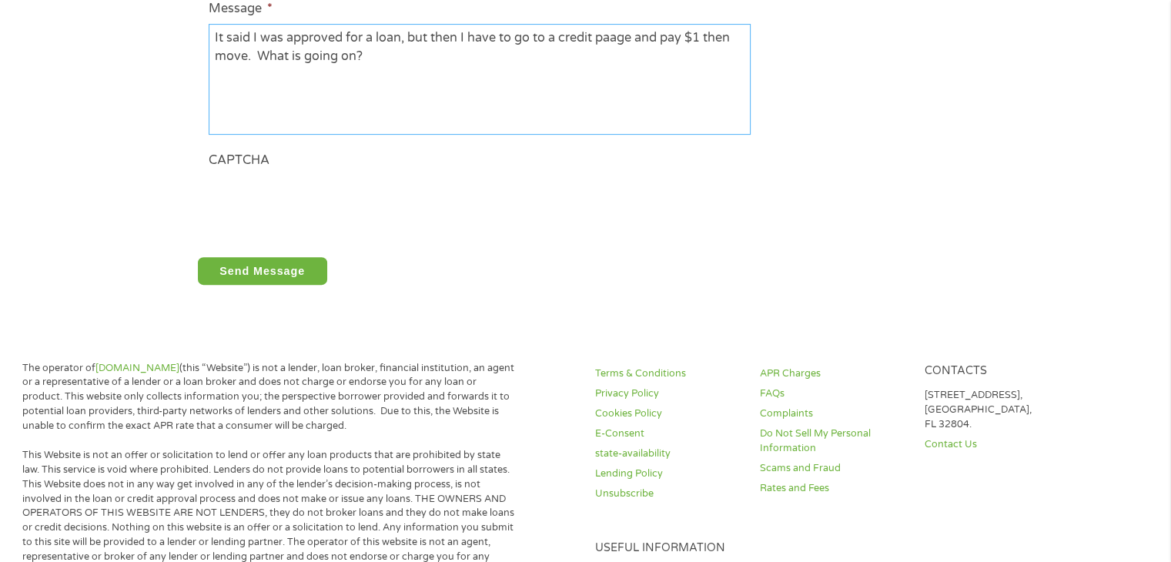
scroll to position [528, 0]
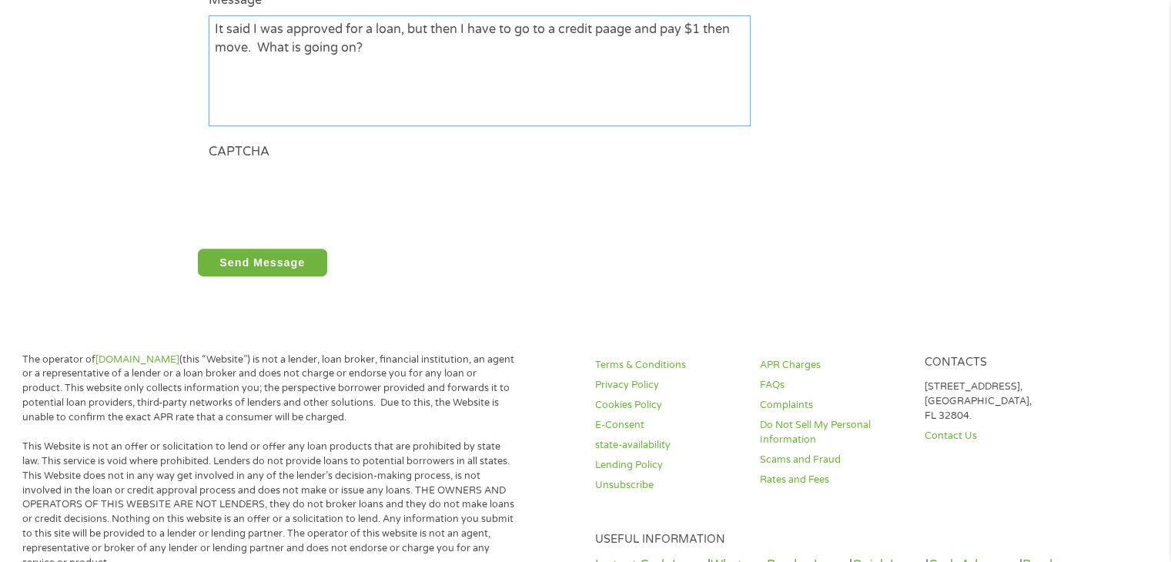
type textarea "It said I was approved for a loan, but then I have to go to a credit paage and …"
click at [257, 269] on input "Send Message" at bounding box center [262, 263] width 129 height 28
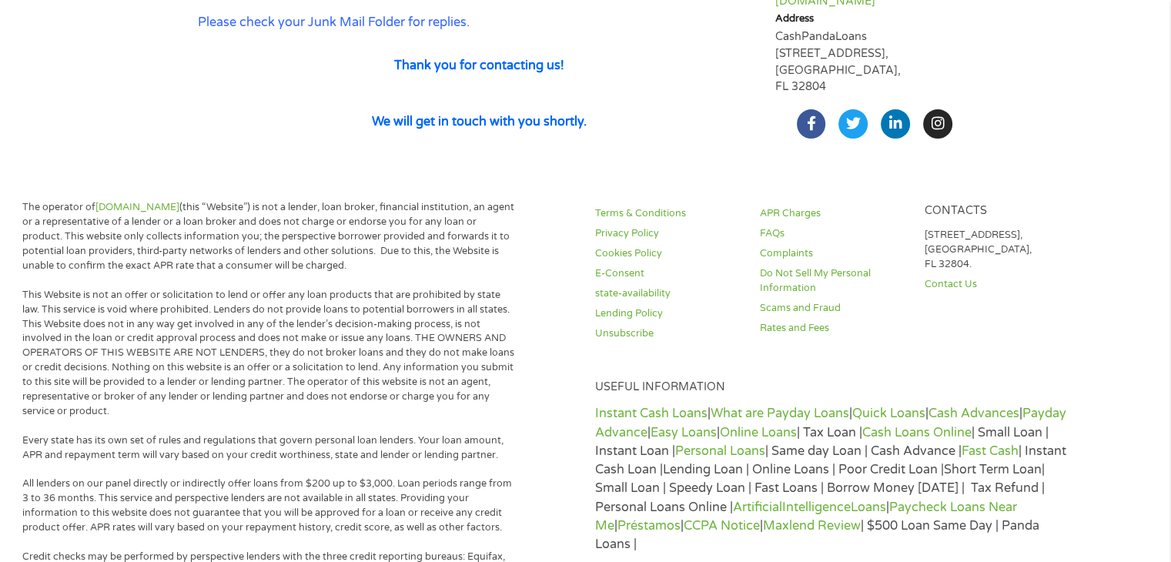
scroll to position [214, 0]
